Goal: Transaction & Acquisition: Purchase product/service

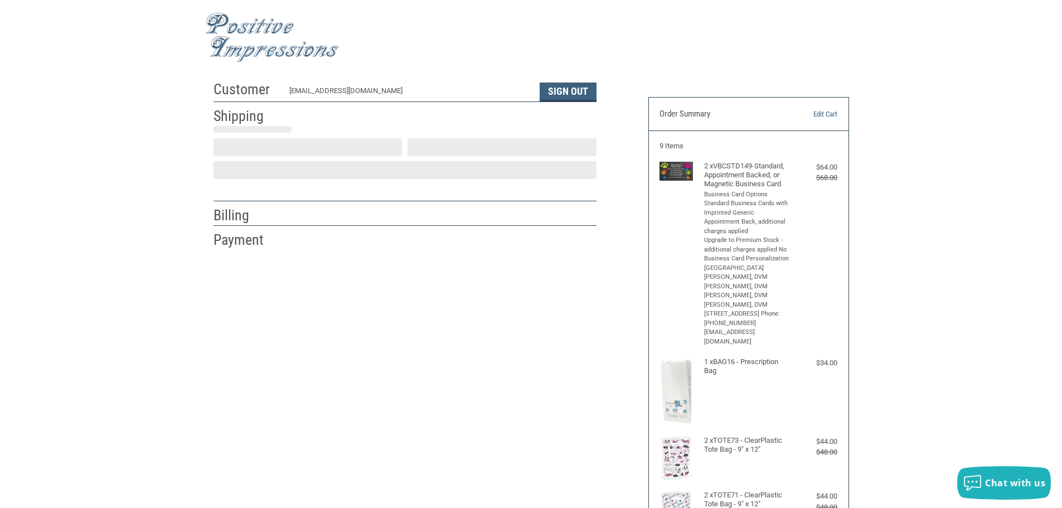
scroll to position [1, 0]
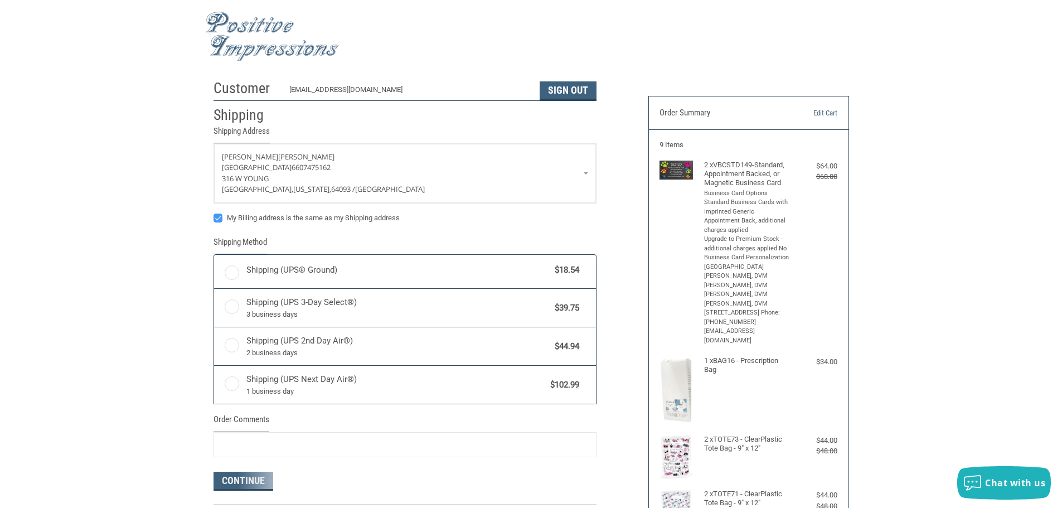
radio input "true"
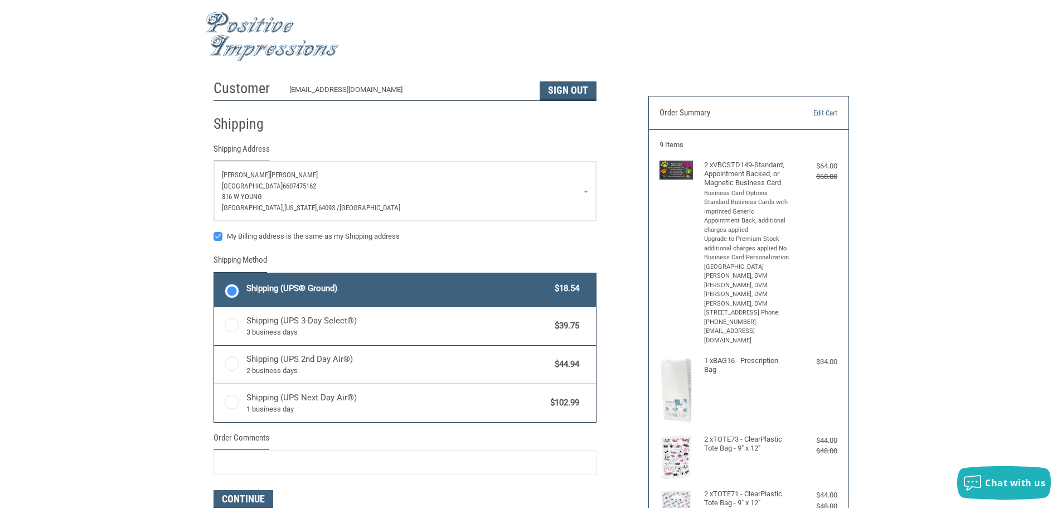
scroll to position [0, 0]
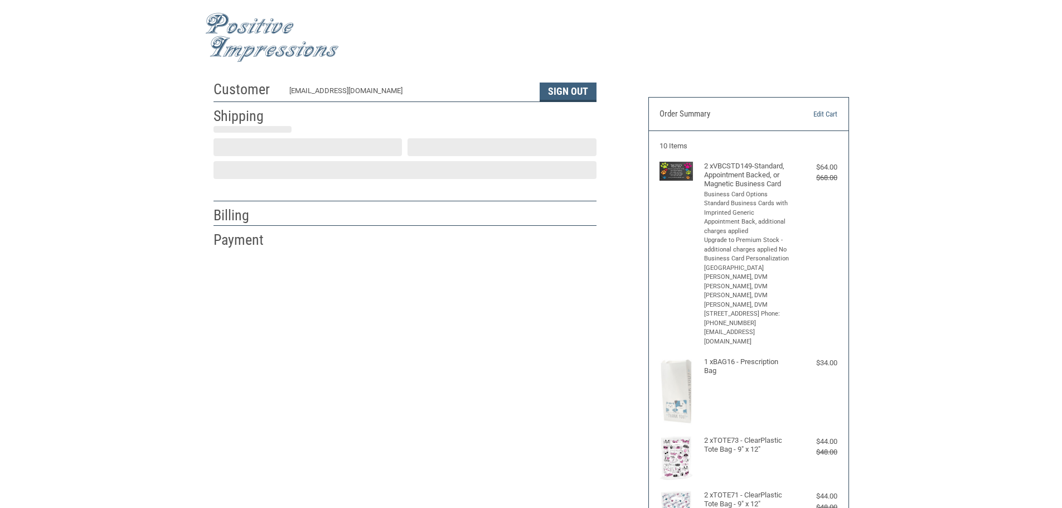
scroll to position [1, 0]
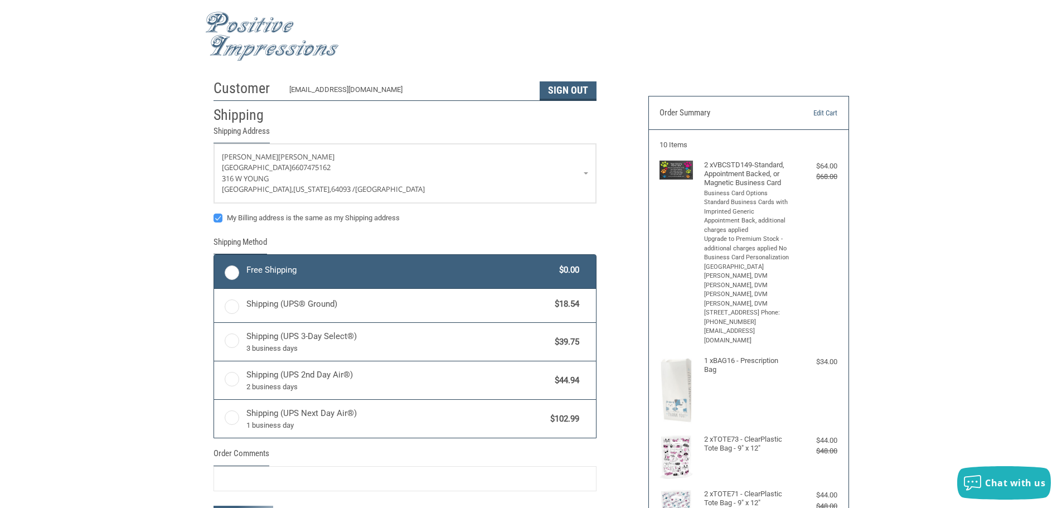
radio input "true"
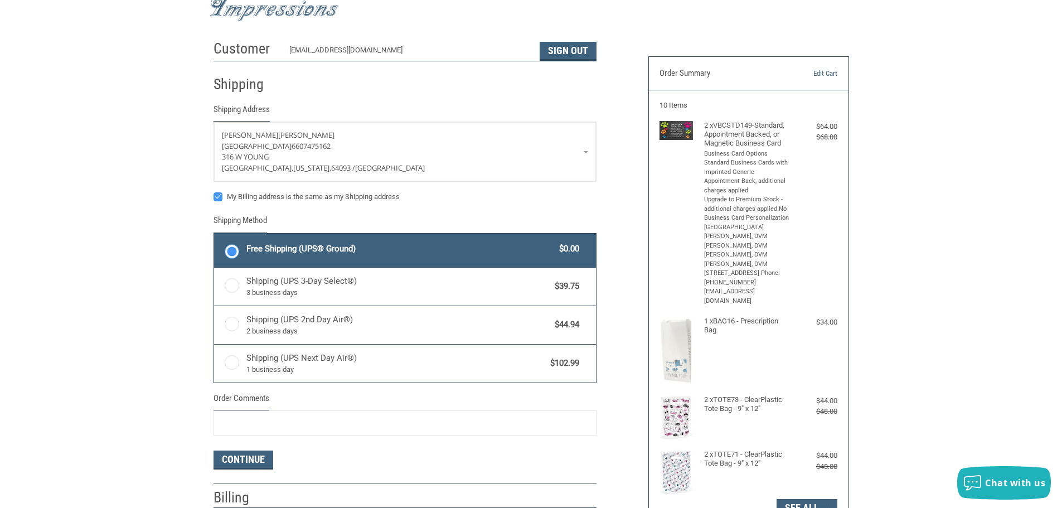
scroll to position [168, 0]
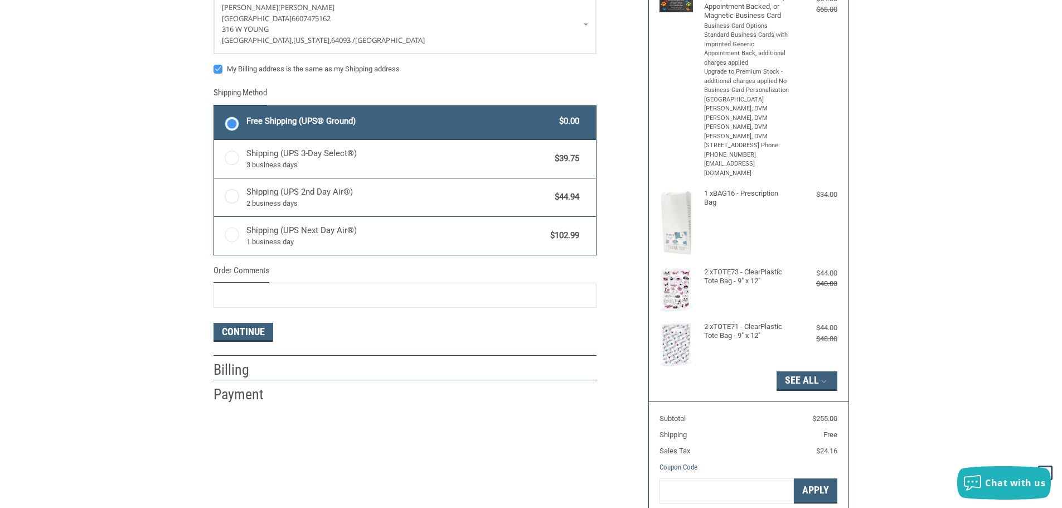
click at [225, 124] on label "Free Shipping (UPS® Ground) $0.00" at bounding box center [405, 122] width 382 height 33
click at [215, 108] on input "Free Shipping (UPS® Ground) $0.00" at bounding box center [214, 107] width 1 height 1
click at [250, 332] on button "Continue" at bounding box center [244, 332] width 60 height 19
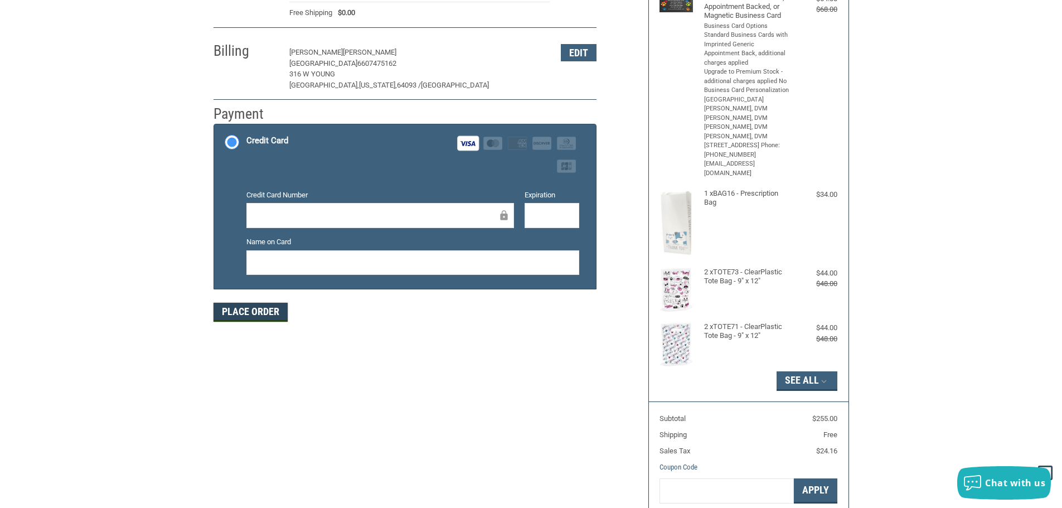
click at [258, 309] on button "Place Order" at bounding box center [251, 312] width 74 height 19
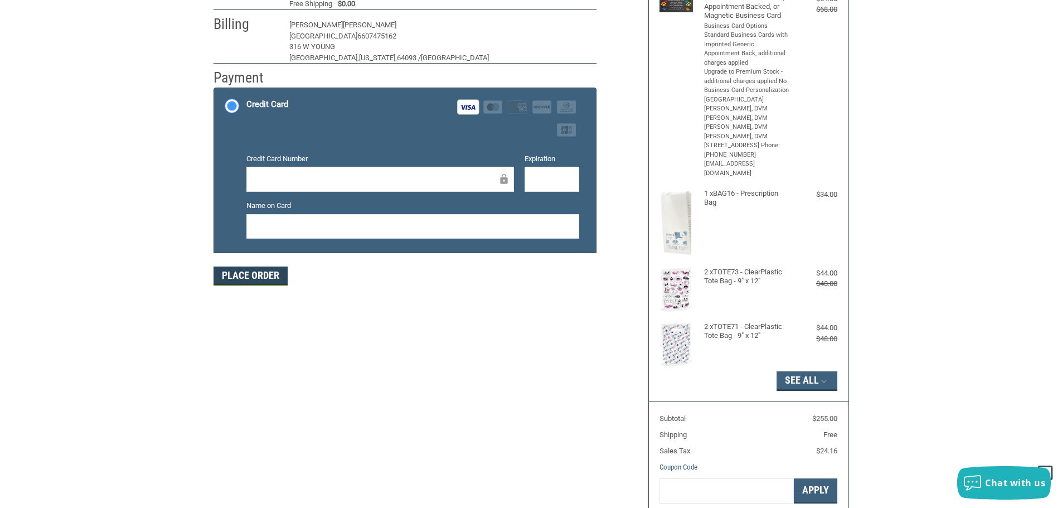
scroll to position [134, 0]
